Goal: Task Accomplishment & Management: Use online tool/utility

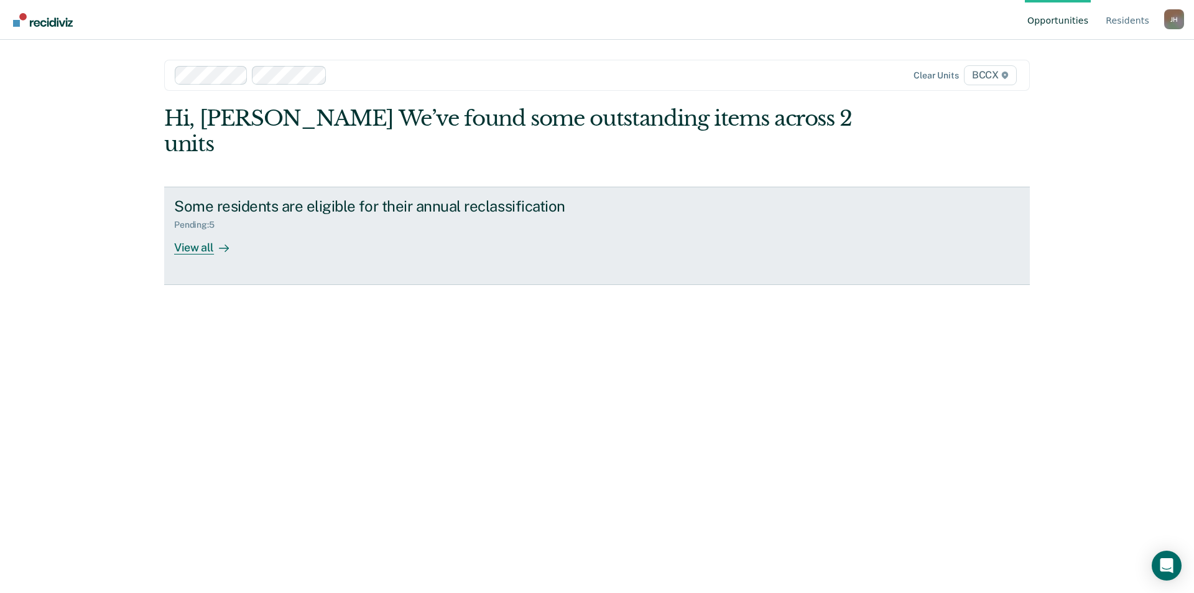
click at [188, 230] on div "View all" at bounding box center [209, 242] width 70 height 24
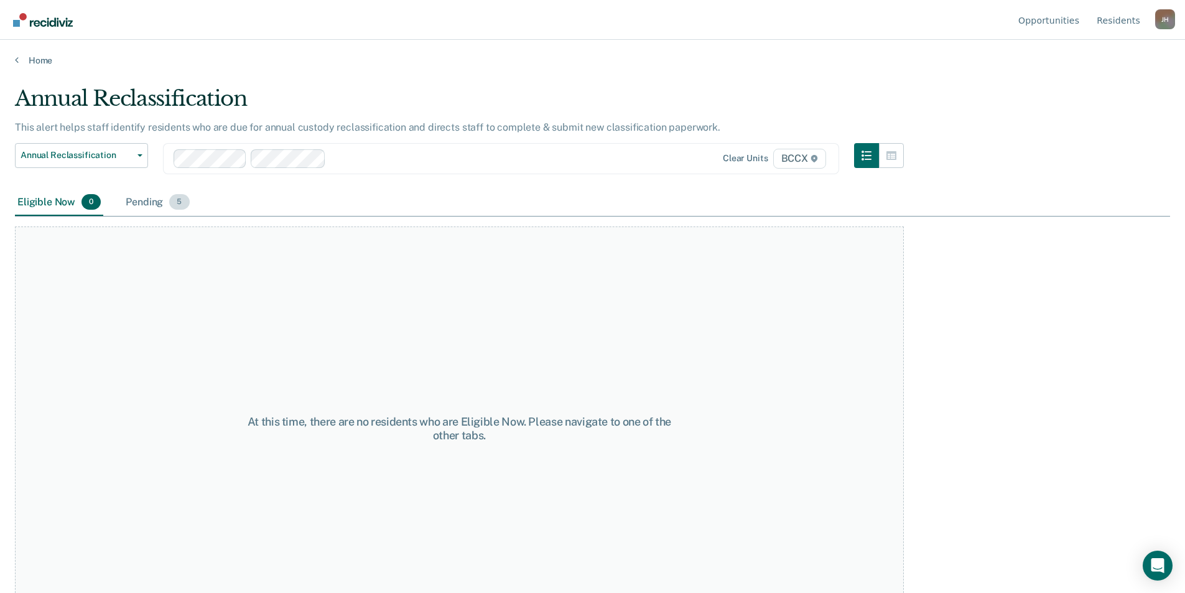
click at [133, 202] on div "Pending 5" at bounding box center [157, 202] width 68 height 27
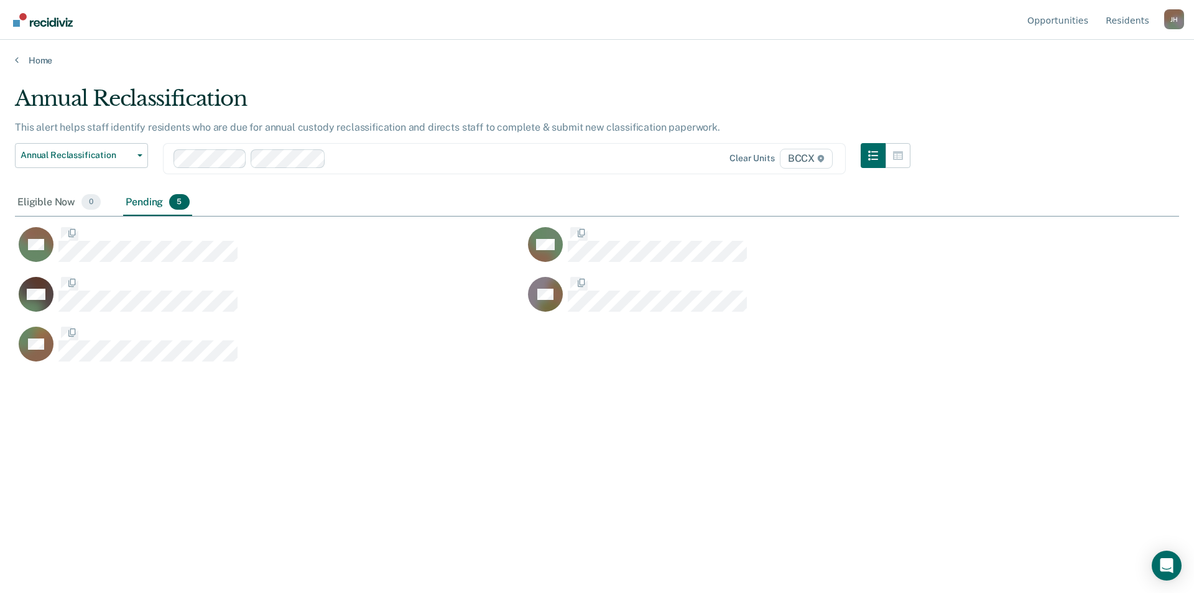
scroll to position [404, 1155]
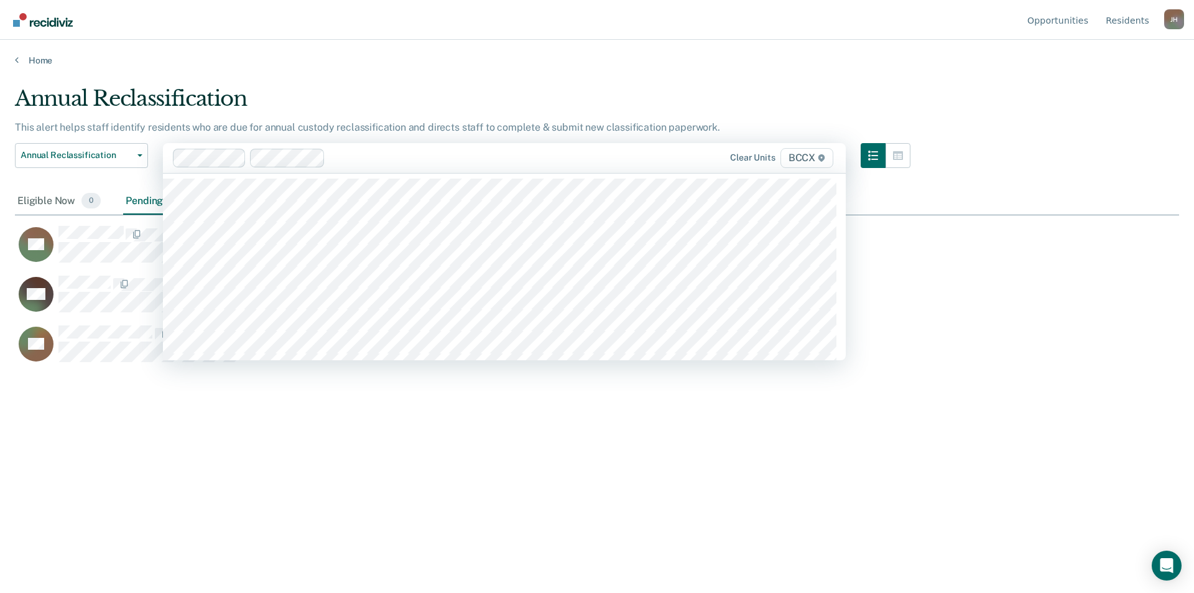
click at [800, 159] on span "BCCX" at bounding box center [807, 158] width 53 height 20
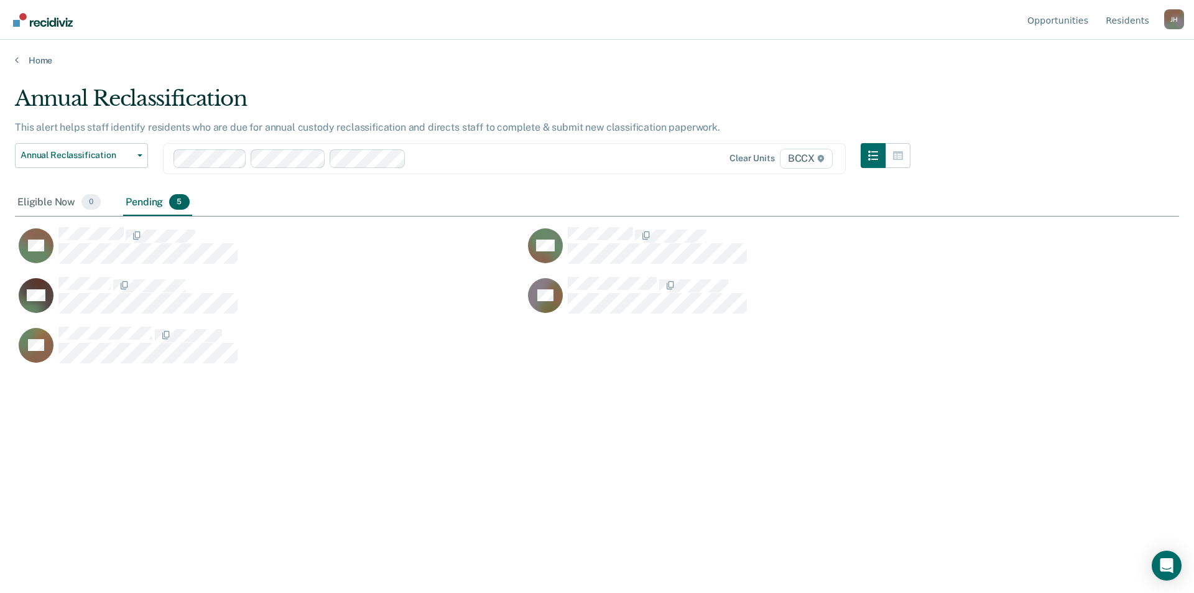
click at [434, 202] on div "Eligible Now 0 Pending 5" at bounding box center [597, 203] width 1164 height 28
click at [356, 422] on div "Annual Reclassification This alert helps staff identify residents who are due f…" at bounding box center [597, 293] width 1164 height 414
click at [313, 450] on div "Annual Reclassification This alert helps staff identify residents who are due f…" at bounding box center [597, 293] width 1164 height 414
click at [39, 62] on link "Home" at bounding box center [597, 60] width 1164 height 11
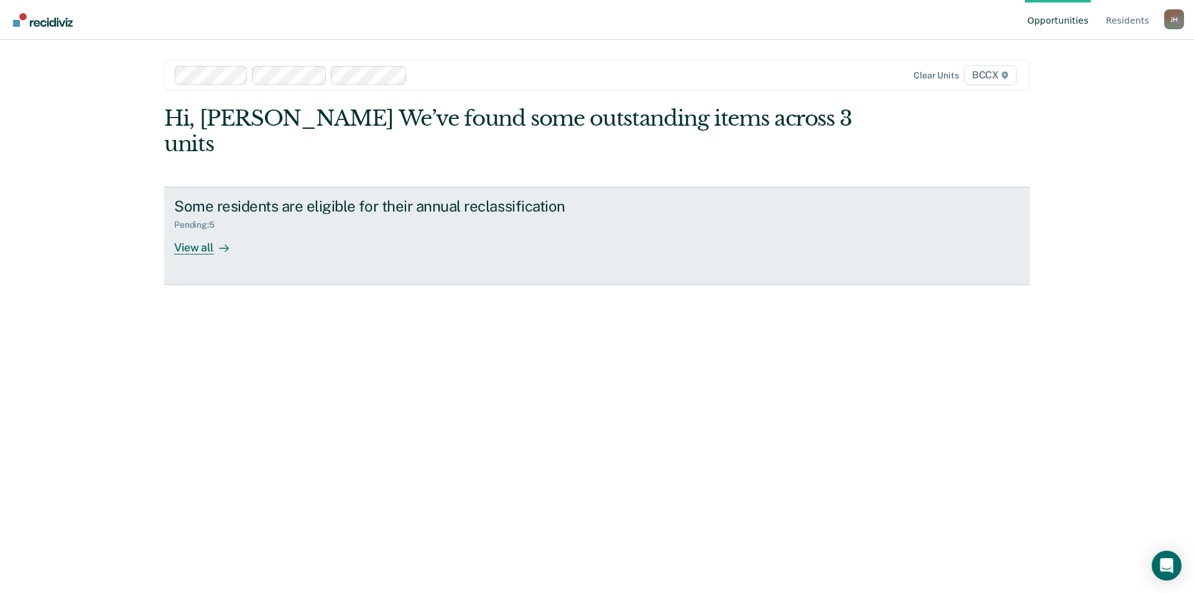
click at [191, 230] on div "View all" at bounding box center [209, 242] width 70 height 24
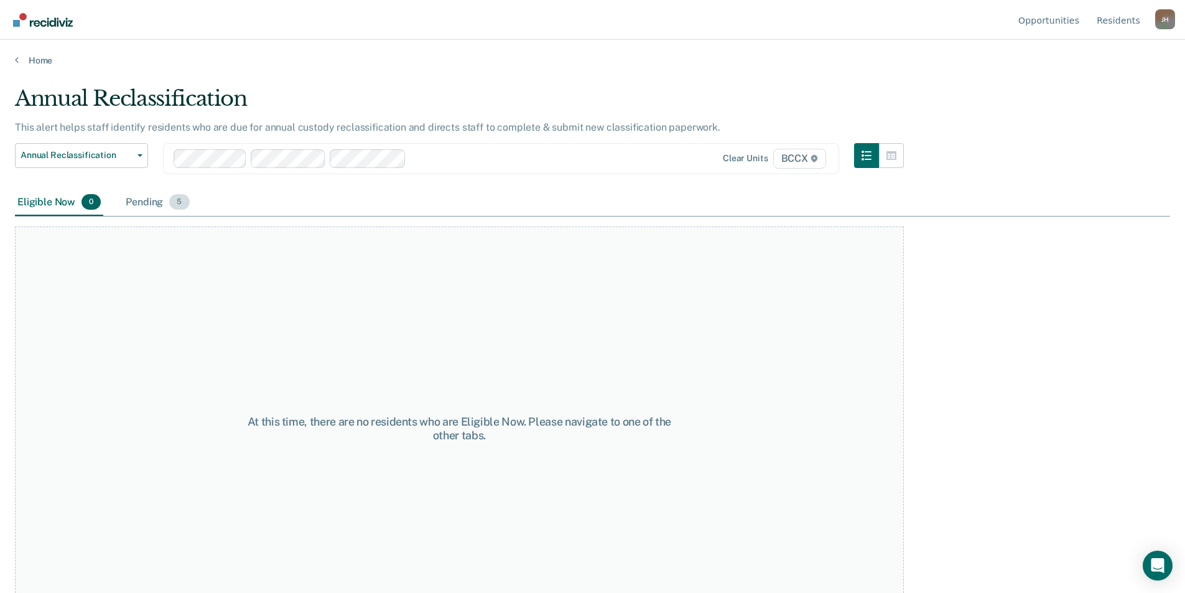
click at [155, 203] on div "Pending 5" at bounding box center [157, 202] width 68 height 27
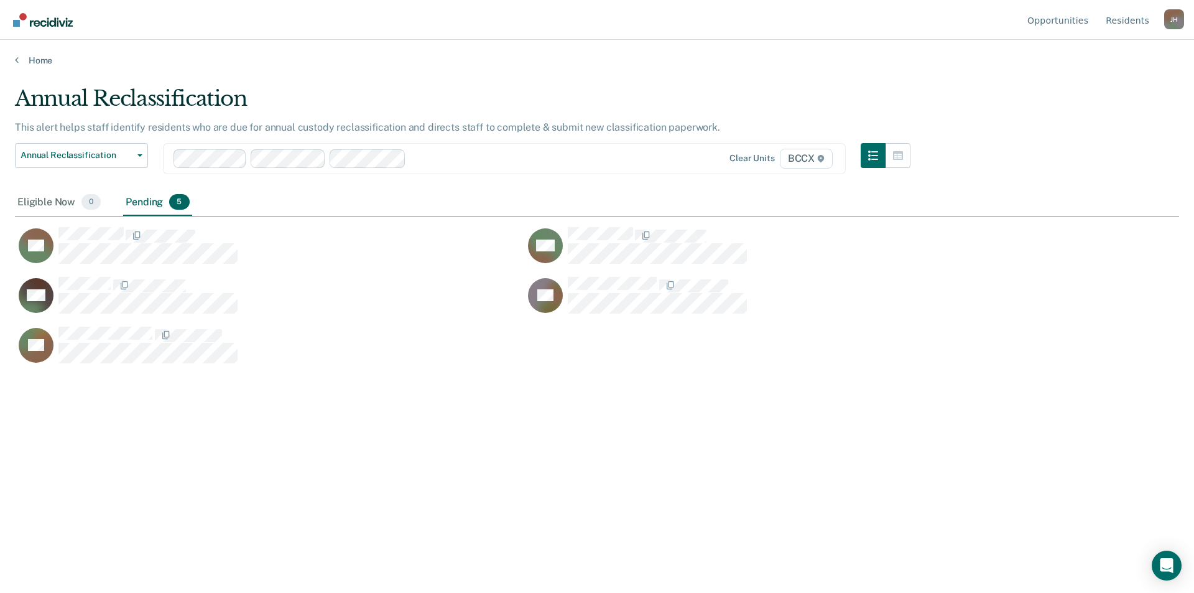
scroll to position [404, 1155]
click at [58, 205] on div "Eligible Now 0" at bounding box center [59, 202] width 88 height 27
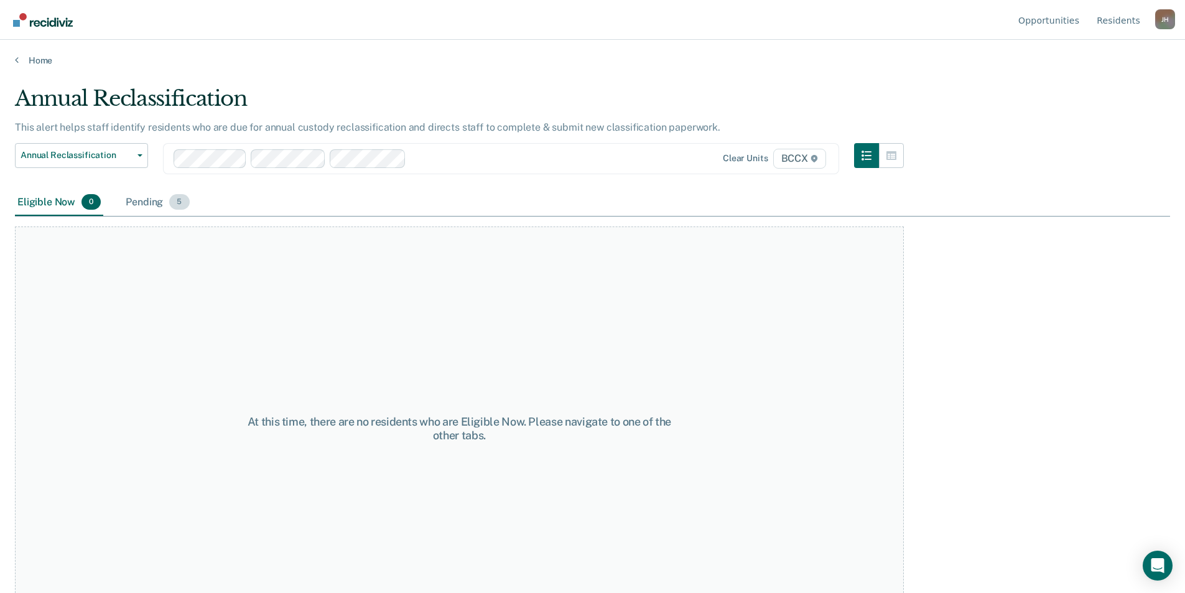
click at [141, 201] on div "Pending 5" at bounding box center [157, 202] width 68 height 27
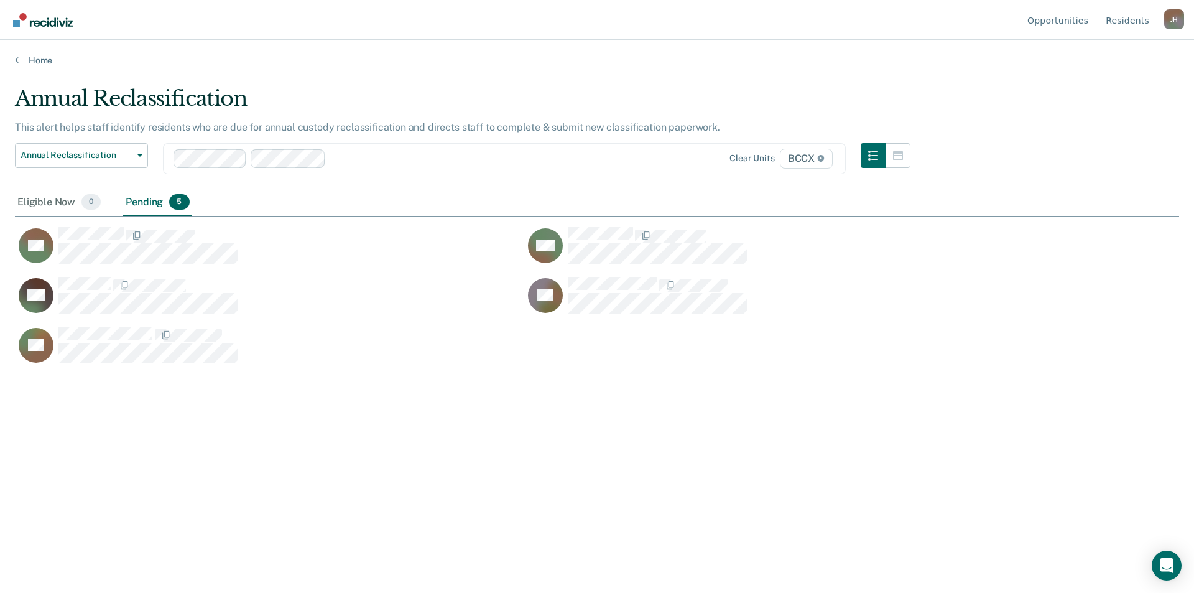
click at [826, 67] on main "Annual Reclassification This alert helps staff identify residents who are due f…" at bounding box center [597, 327] width 1194 height 523
